Goal: Task Accomplishment & Management: Complete application form

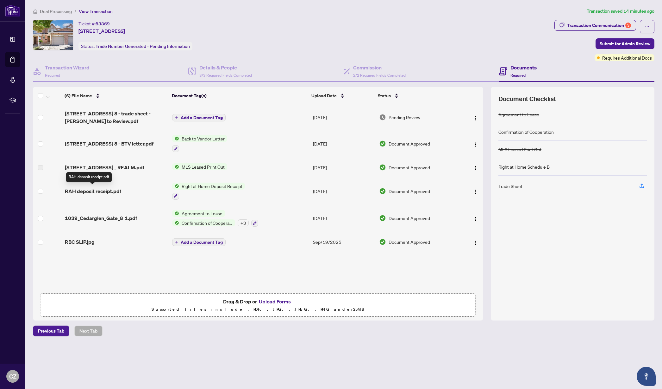
click at [104, 190] on span "RAH deposit receipt.pdf" at bounding box center [93, 191] width 56 height 8
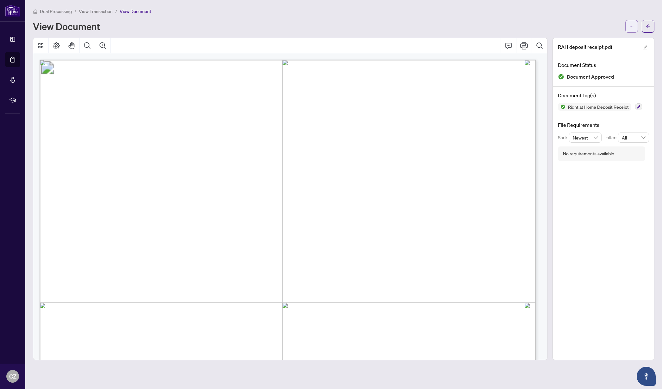
click at [631, 27] on icon "ellipsis" at bounding box center [632, 26] width 4 height 4
click at [610, 40] on span "Download" at bounding box center [609, 39] width 48 height 7
click at [102, 11] on span "View Transaction" at bounding box center [96, 12] width 34 height 6
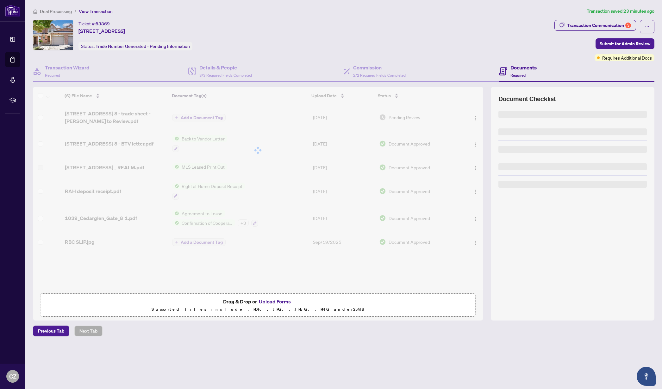
click at [102, 11] on span "View Transaction" at bounding box center [96, 12] width 34 height 6
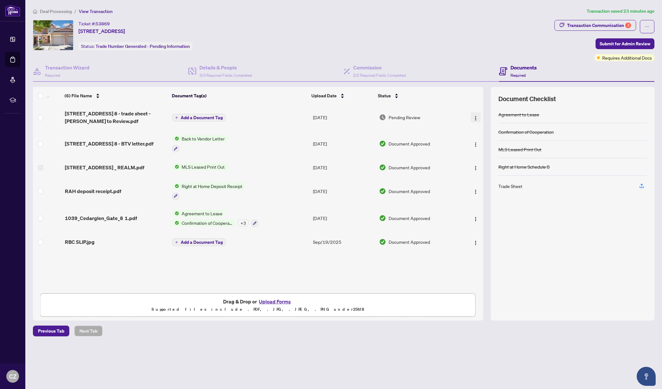
click at [477, 115] on button "button" at bounding box center [476, 117] width 10 height 10
click at [480, 153] on span "Download" at bounding box center [504, 149] width 60 height 7
click at [275, 301] on button "Upload Forms" at bounding box center [275, 301] width 36 height 8
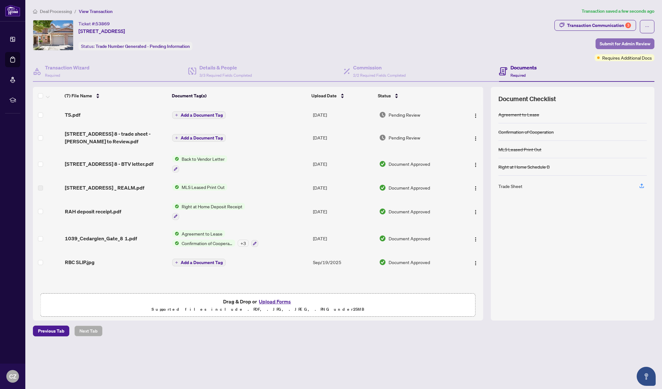
click at [606, 42] on span "Submit for Admin Review" at bounding box center [625, 44] width 51 height 10
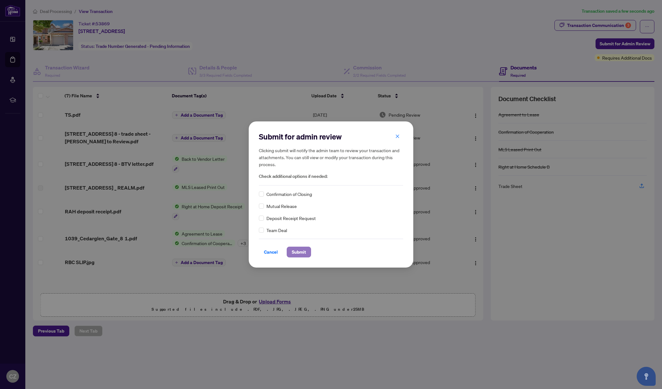
click at [301, 253] on span "Submit" at bounding box center [299, 252] width 14 height 10
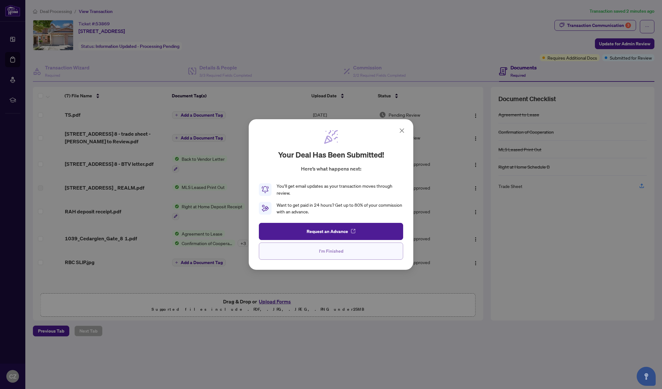
click at [319, 256] on button "I'm Finished" at bounding box center [331, 250] width 144 height 17
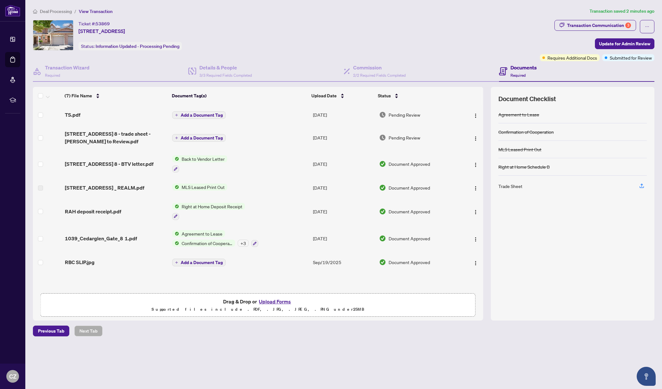
click at [55, 11] on span "Deal Processing" at bounding box center [56, 12] width 32 height 6
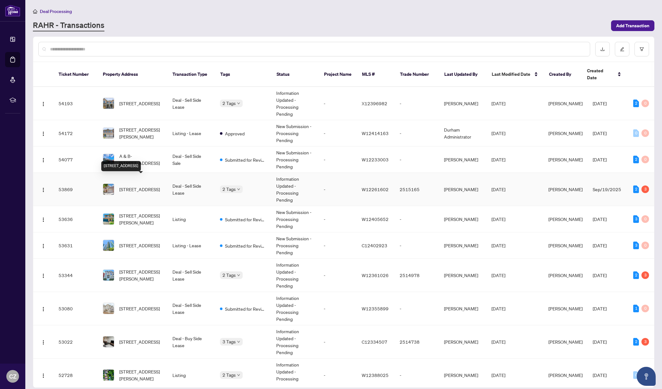
click at [147, 186] on span "[STREET_ADDRESS]" at bounding box center [139, 189] width 41 height 7
